Goal: Task Accomplishment & Management: Complete application form

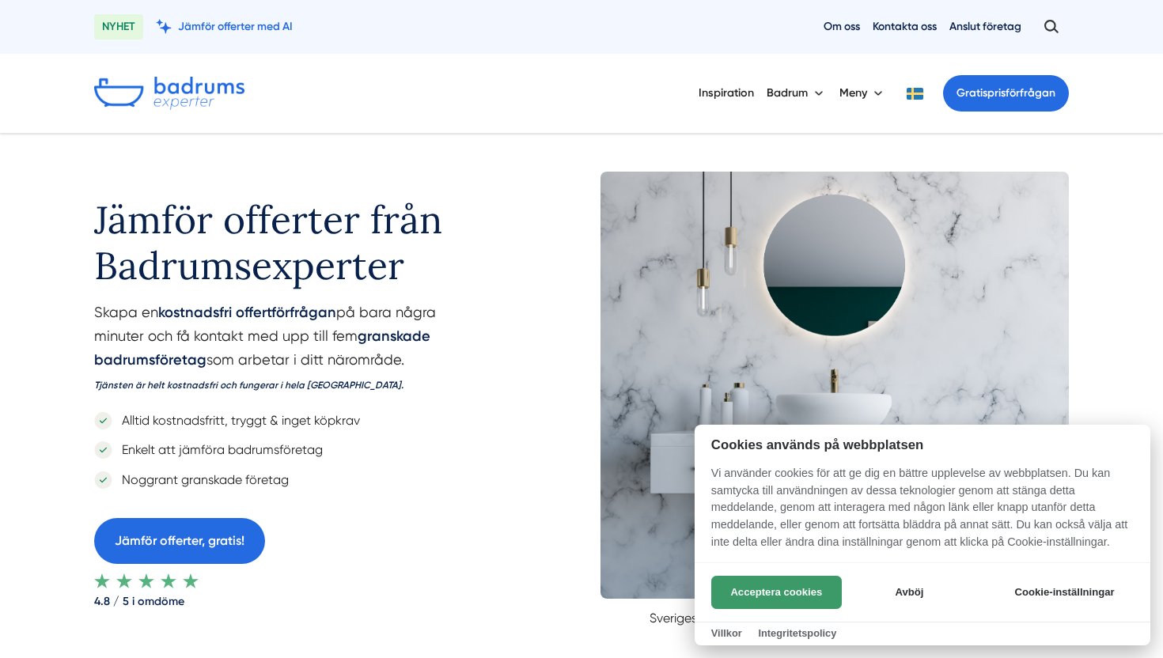
click at [786, 587] on button "Acceptera cookies" at bounding box center [776, 592] width 131 height 33
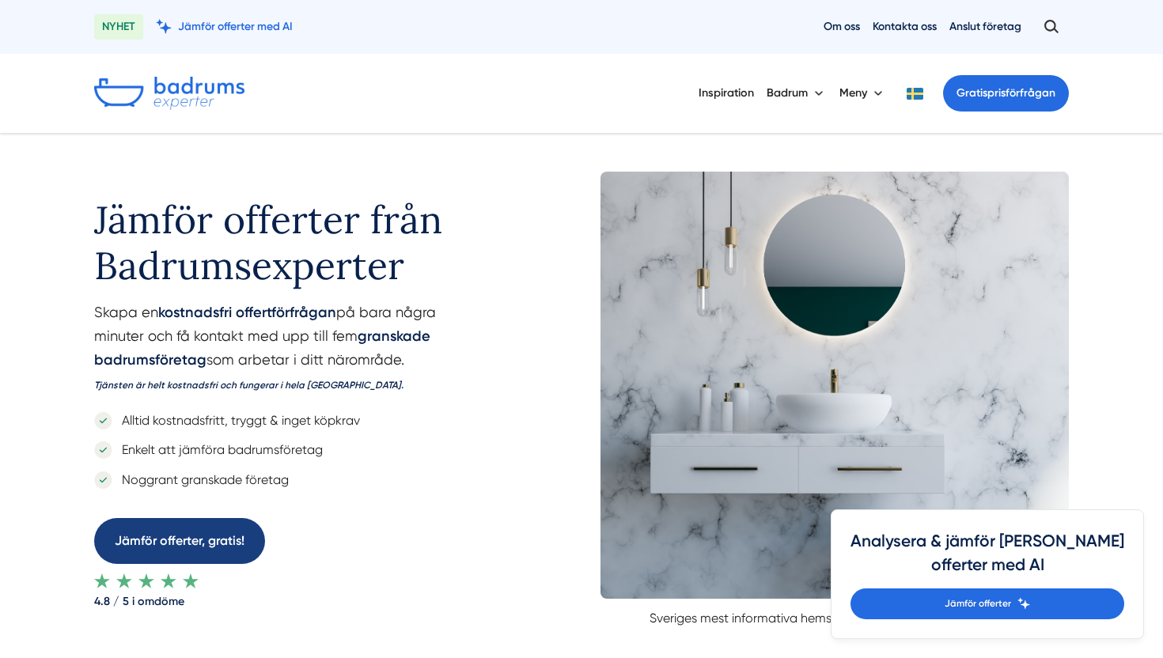
click at [170, 549] on link "Jämför offerter, gratis!" at bounding box center [179, 540] width 171 height 45
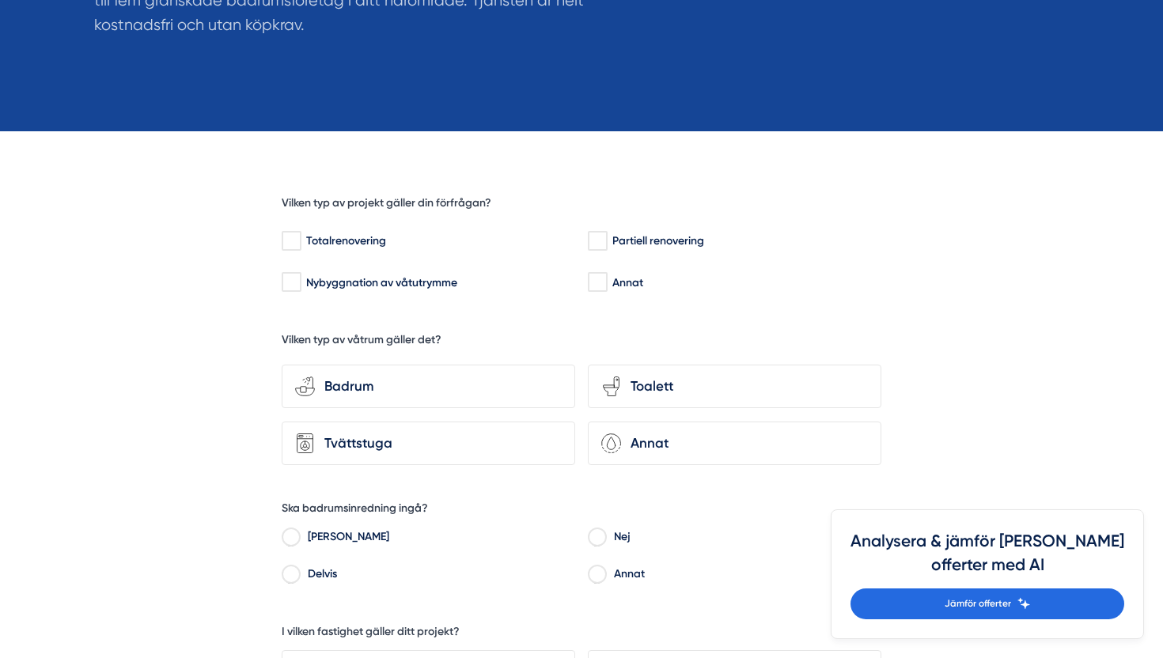
scroll to position [337, 0]
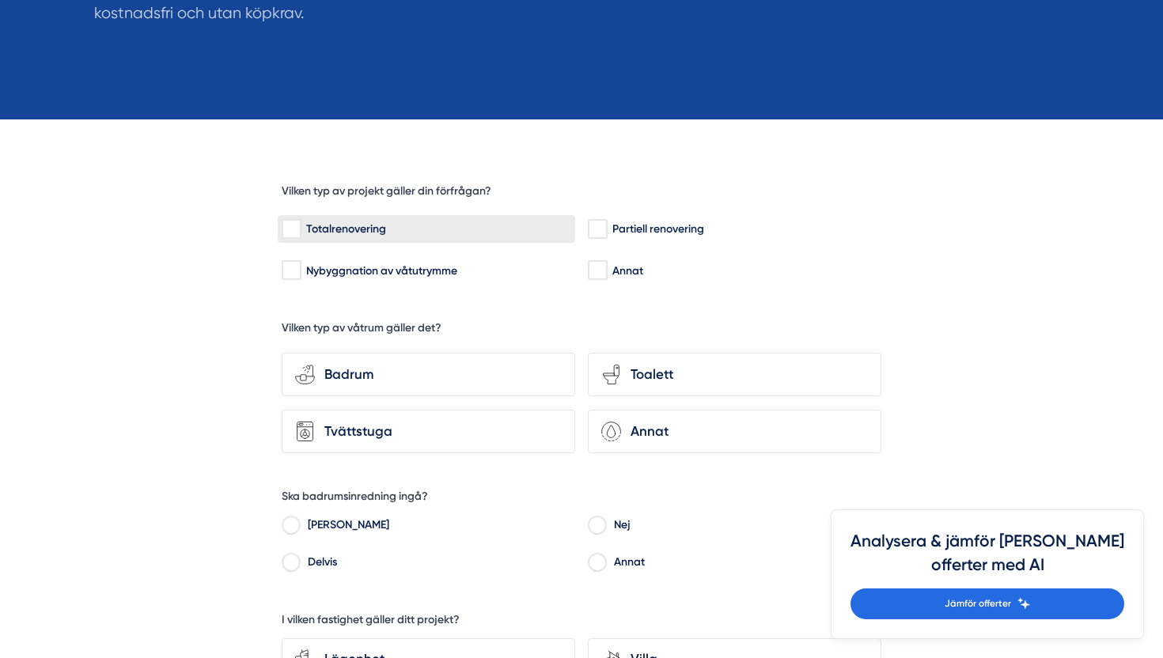
click at [303, 234] on div "Totalrenovering" at bounding box center [427, 229] width 290 height 16
click at [300, 234] on input "Totalrenovering" at bounding box center [291, 229] width 18 height 16
checkbox input "true"
click at [354, 366] on div "Badrum" at bounding box center [438, 374] width 247 height 21
click at [0, 0] on input "bathroom-tub-towel Badrum" at bounding box center [0, 0] width 0 height 0
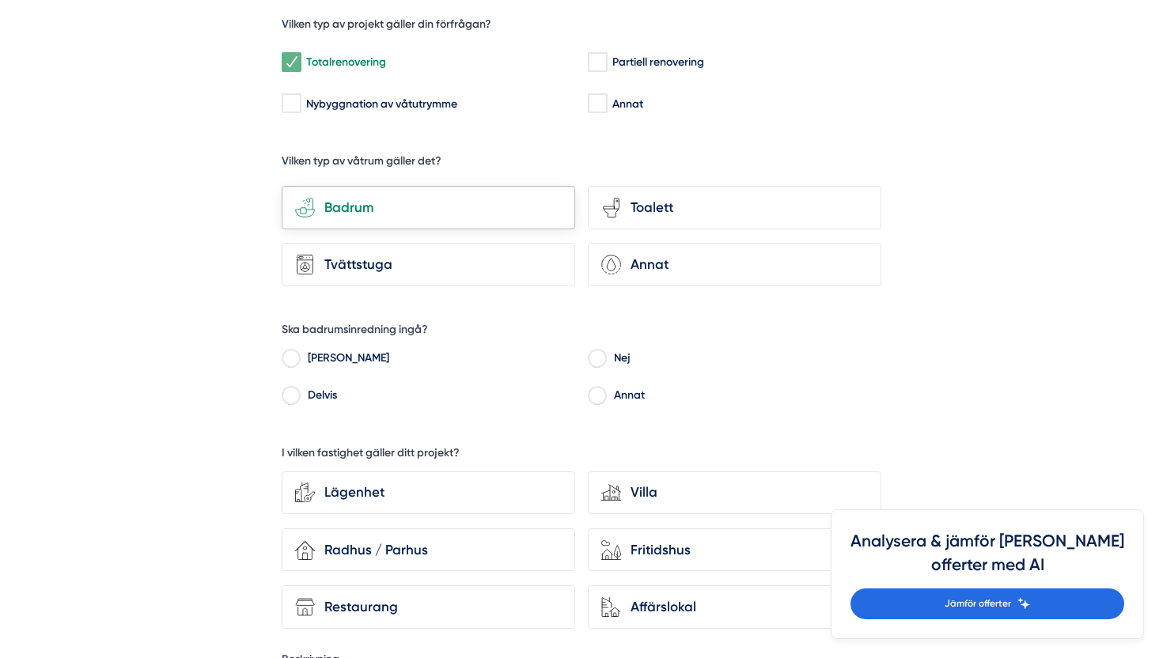
scroll to position [505, 0]
click at [297, 356] on input "[PERSON_NAME]" at bounding box center [291, 360] width 18 height 14
radio input "true"
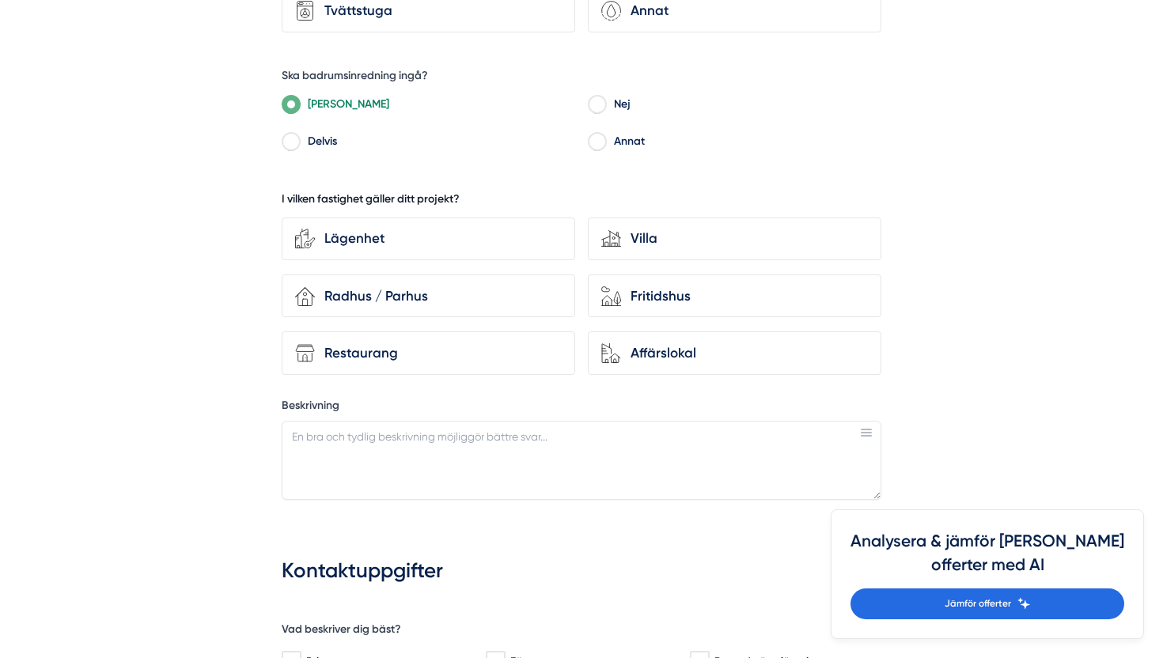
scroll to position [757, 0]
click at [639, 239] on div "Villa" at bounding box center [744, 239] width 247 height 21
click at [0, 0] on input "house-modern Villa" at bounding box center [0, 0] width 0 height 0
click at [439, 442] on textarea "Beskrivning" at bounding box center [582, 461] width 600 height 79
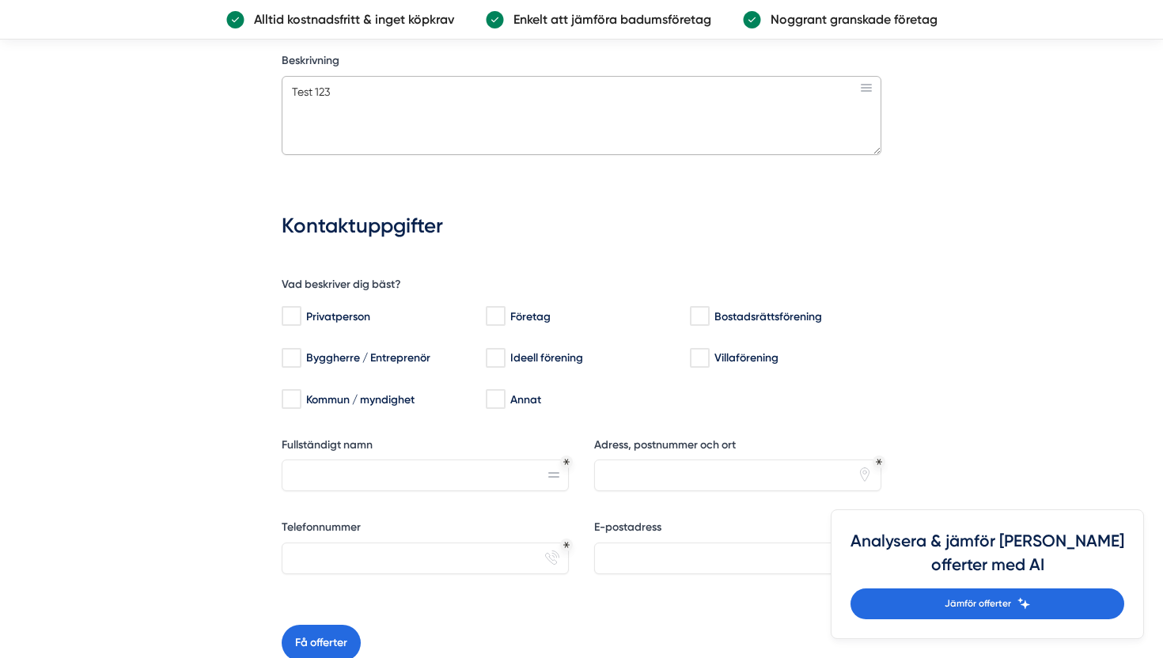
scroll to position [1118, 0]
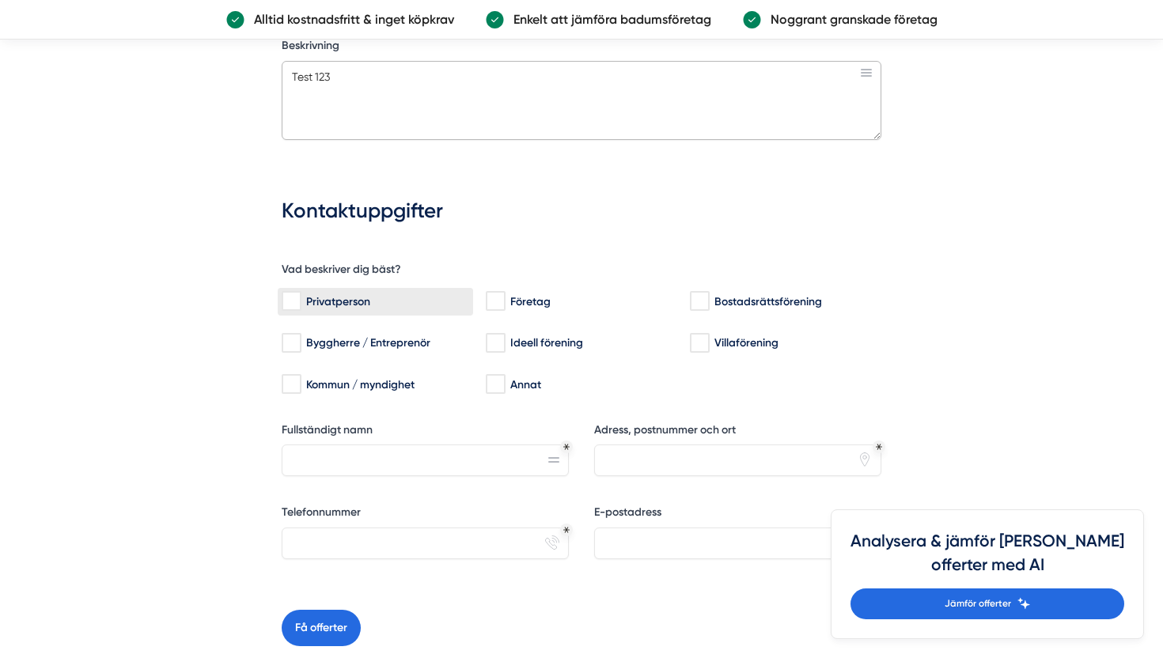
type textarea "Test 123"
click at [290, 293] on input "Privatperson" at bounding box center [291, 301] width 18 height 16
checkbox input "true"
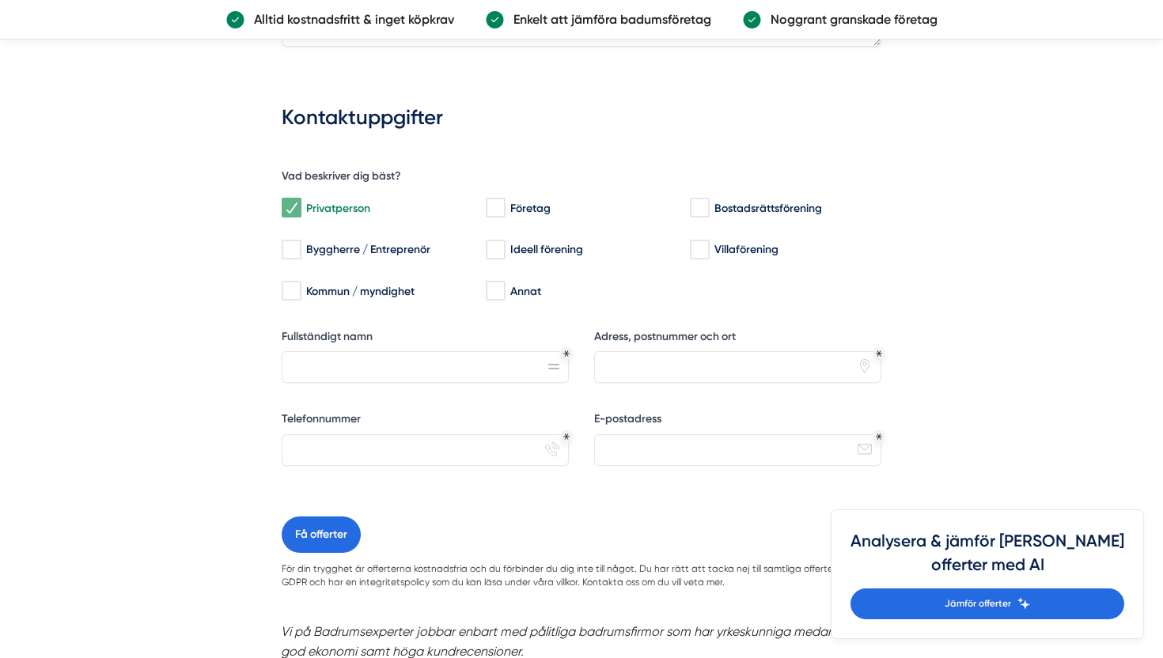
scroll to position [1238, 0]
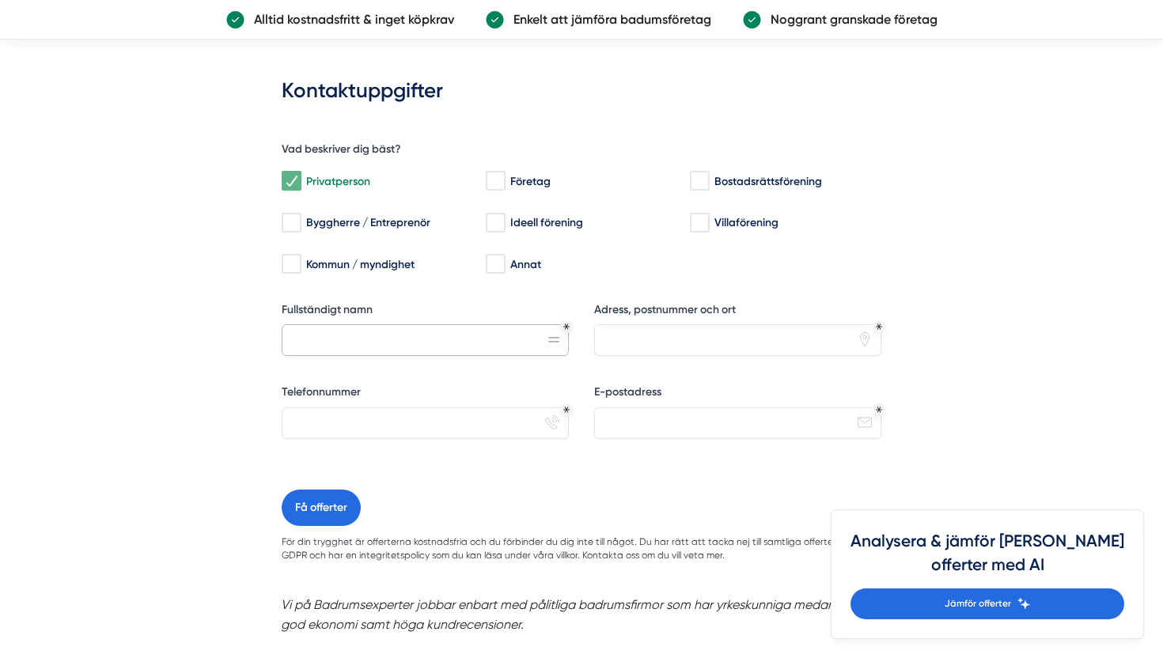
click at [422, 336] on input "Fullständigt namn" at bounding box center [425, 340] width 287 height 32
type input "Test [PERSON_NAME]"
click at [680, 335] on input "Adress, postnummer och ort" at bounding box center [737, 340] width 287 height 32
type input "[STREET_ADDRESS]"
click at [447, 423] on input "Telefonnummer" at bounding box center [425, 423] width 287 height 32
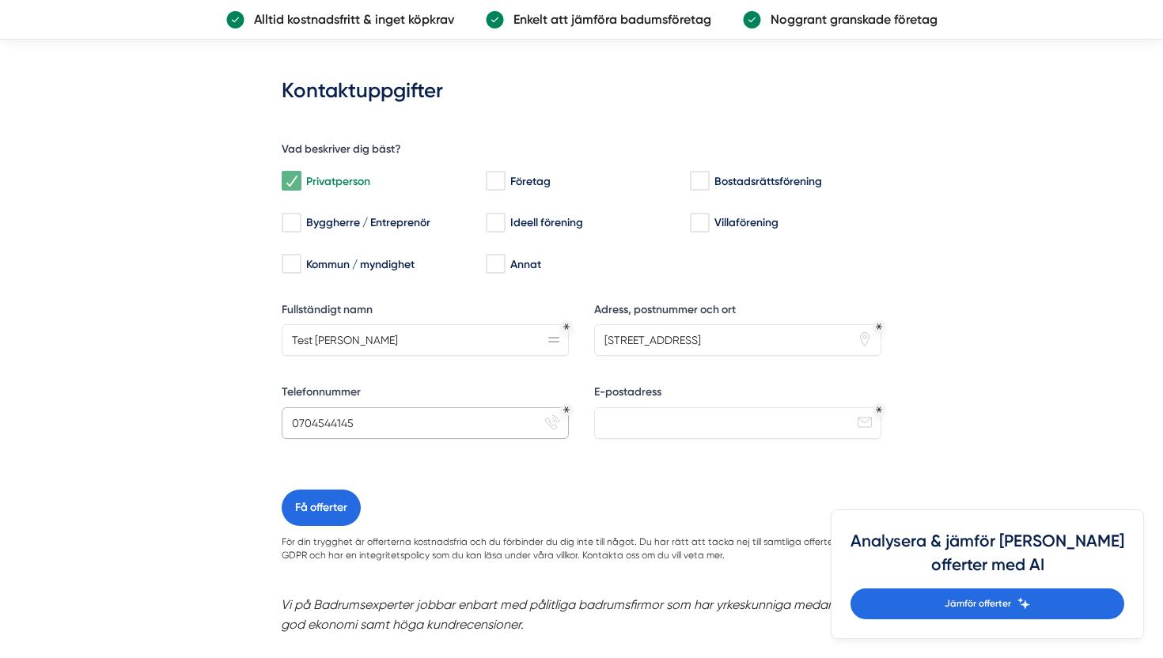
type input "0704544145"
click at [645, 436] on div "E-postadress email-action-unread" at bounding box center [737, 417] width 287 height 67
click at [649, 418] on input "E-postadress" at bounding box center [737, 423] width 287 height 32
type input "[EMAIL_ADDRESS][DOMAIN_NAME]"
click at [717, 341] on input "[STREET_ADDRESS]" at bounding box center [737, 340] width 287 height 32
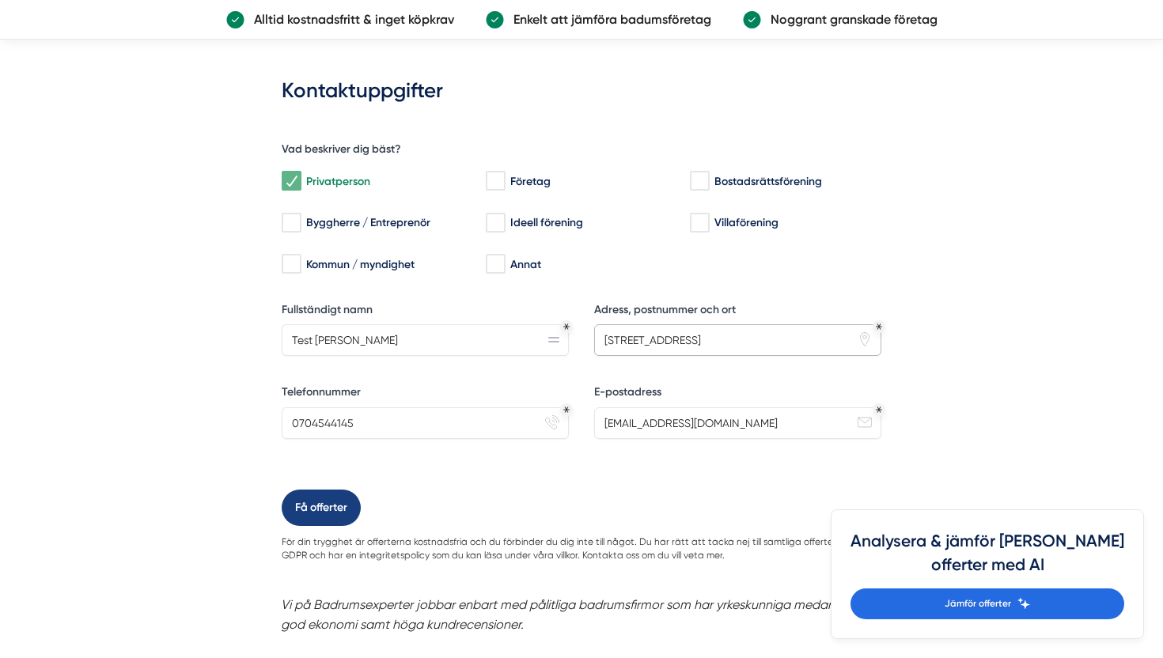
type input "[STREET_ADDRESS]"
click at [323, 505] on button "Få offerter" at bounding box center [321, 508] width 79 height 36
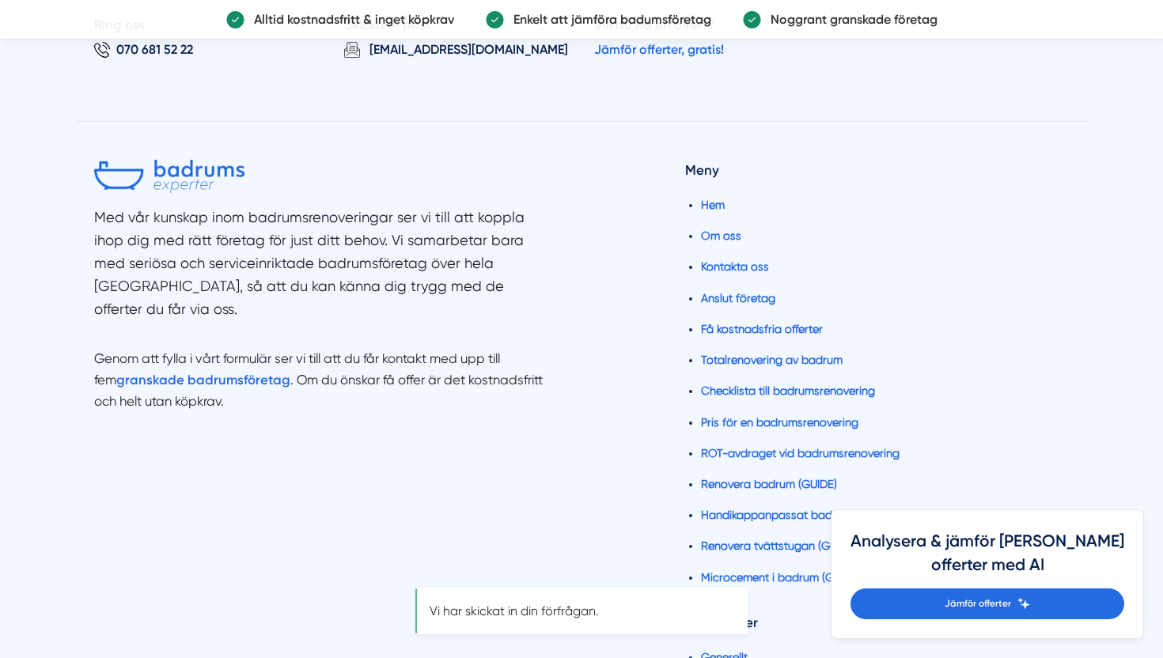
scroll to position [0, 0]
